Goal: Navigation & Orientation: Find specific page/section

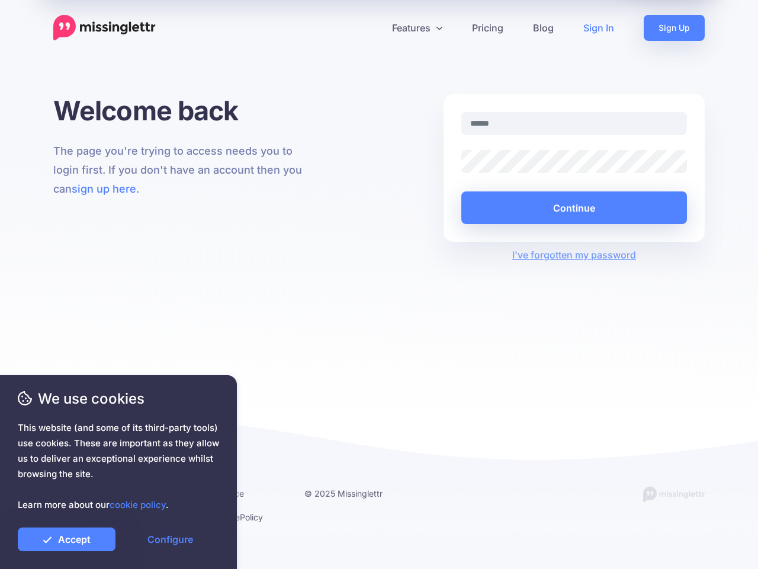
click at [379, 284] on div "Welcome back The page you're trying to access needs you to login first. If you …" at bounding box center [379, 252] width 758 height 316
click at [374, 28] on icon at bounding box center [374, 28] width 6 height 6
click at [417, 28] on link "Features" at bounding box center [417, 28] width 80 height 26
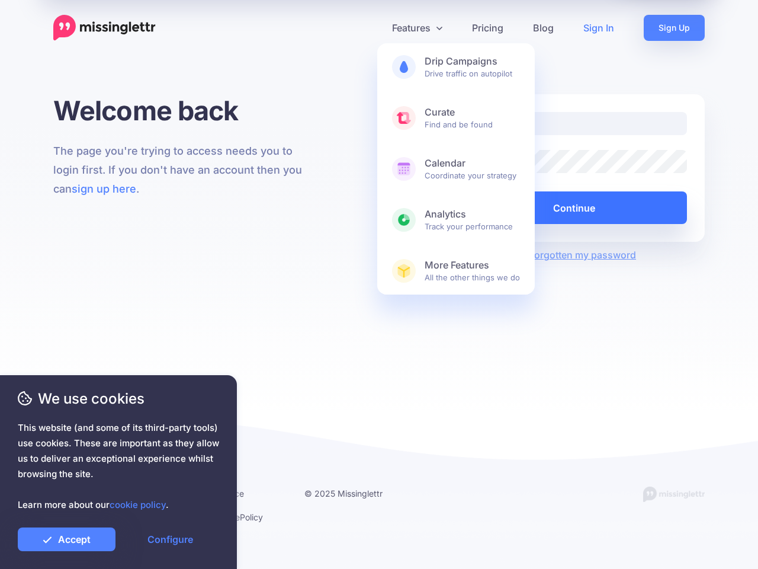
click at [574, 207] on button "Continue" at bounding box center [574, 207] width 226 height 33
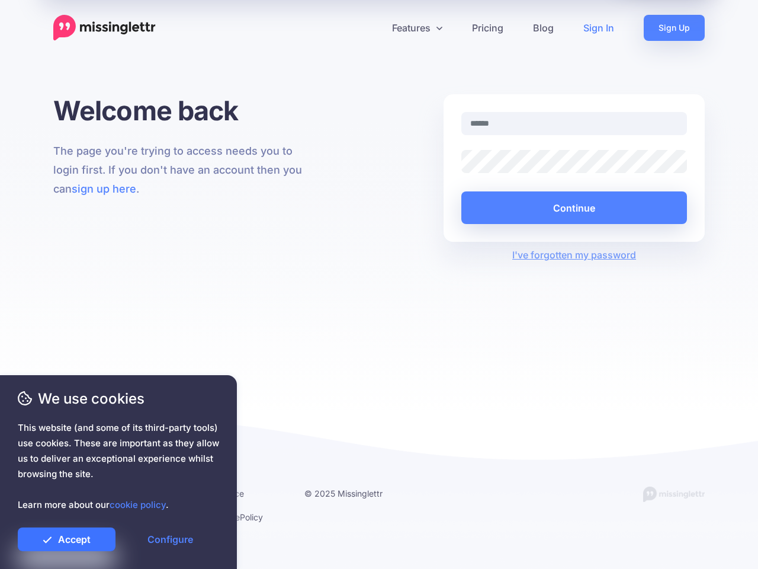
click at [66, 539] on link "Accept" at bounding box center [67, 539] width 98 height 24
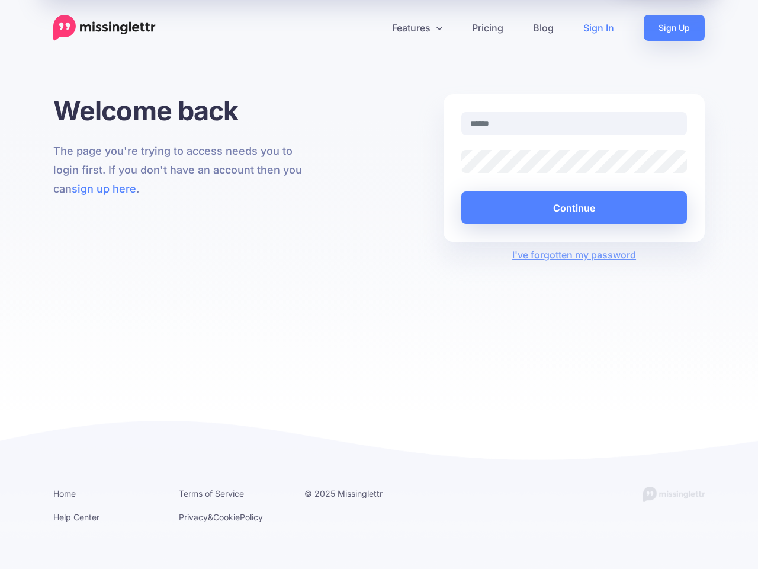
click at [170, 539] on link "Configure" at bounding box center [170, 539] width 98 height 24
